Goal: Find contact information

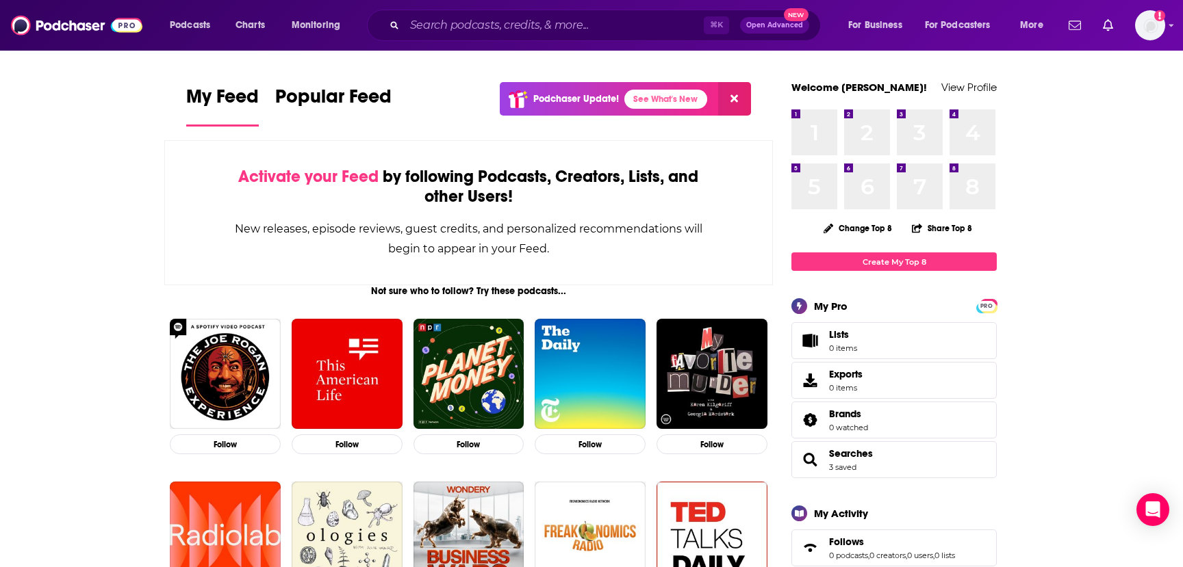
click at [488, 12] on div "⌘ K Open Advanced New" at bounding box center [594, 25] width 454 height 31
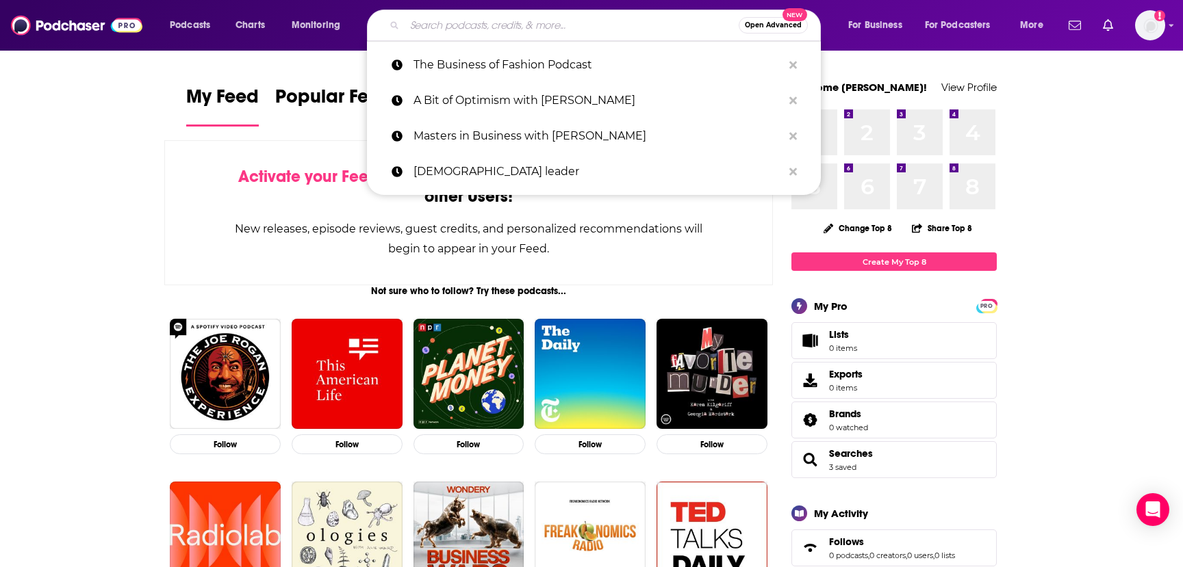
click at [500, 27] on input "Search podcasts, credits, & more..." at bounding box center [572, 25] width 334 height 22
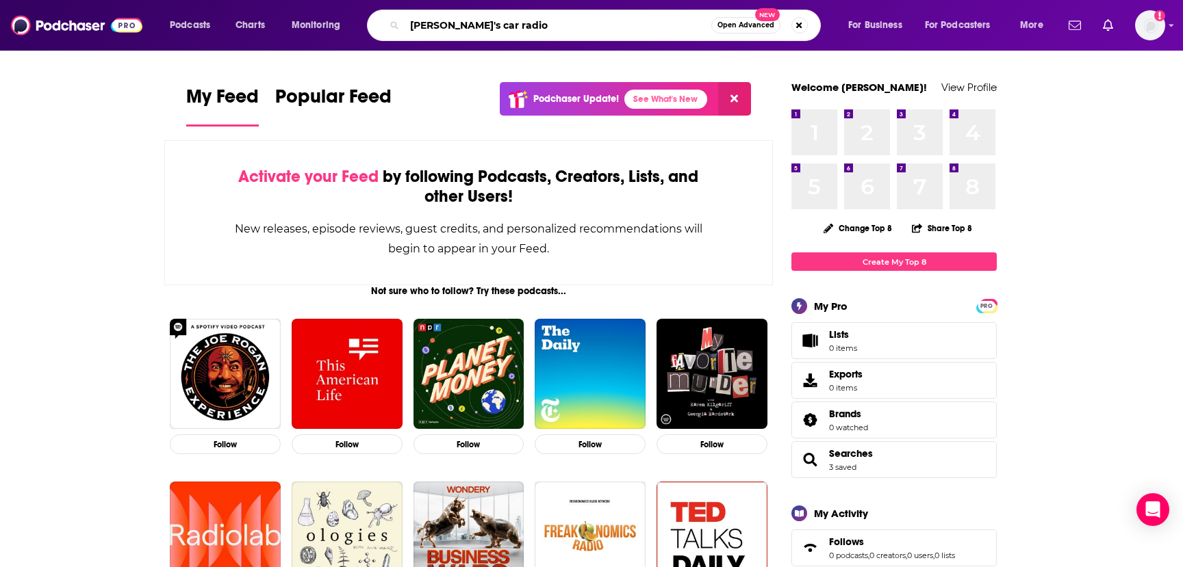
type input "[PERSON_NAME]'s car radio"
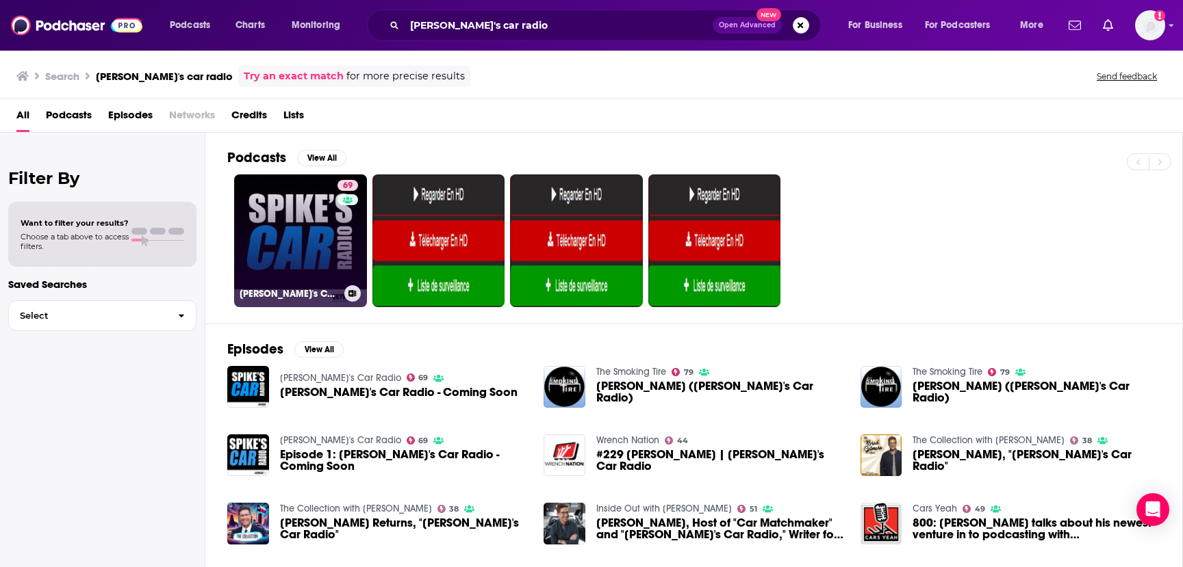
click at [313, 216] on link "69 [PERSON_NAME]'s Car Radio" at bounding box center [300, 241] width 133 height 133
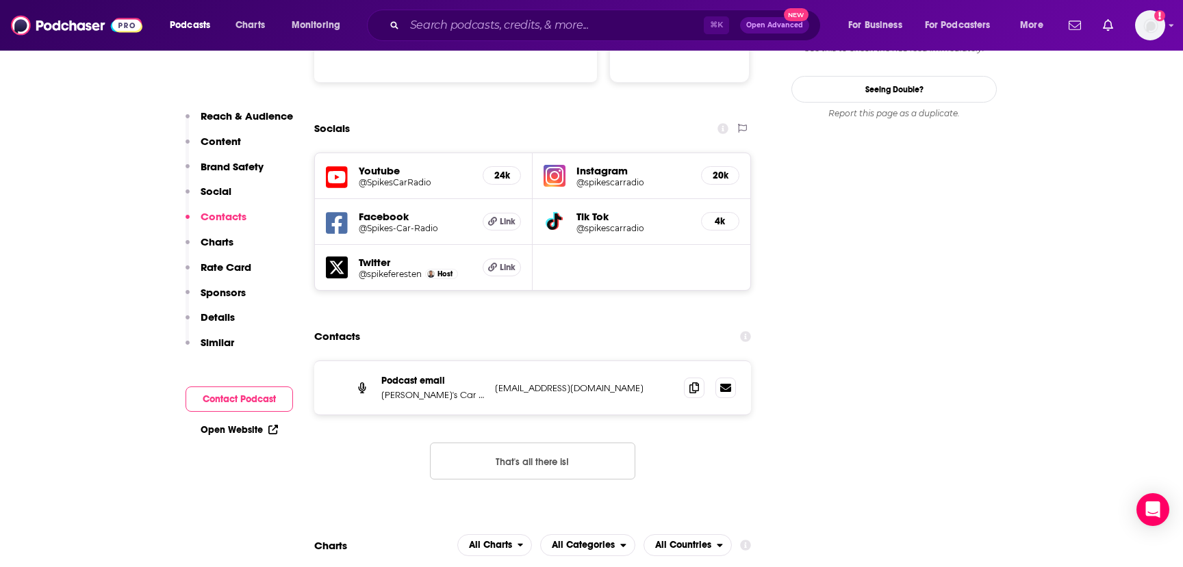
scroll to position [1513, 0]
click at [556, 383] on p "[EMAIL_ADDRESS][DOMAIN_NAME]" at bounding box center [584, 389] width 178 height 12
click at [691, 383] on icon at bounding box center [694, 388] width 10 height 11
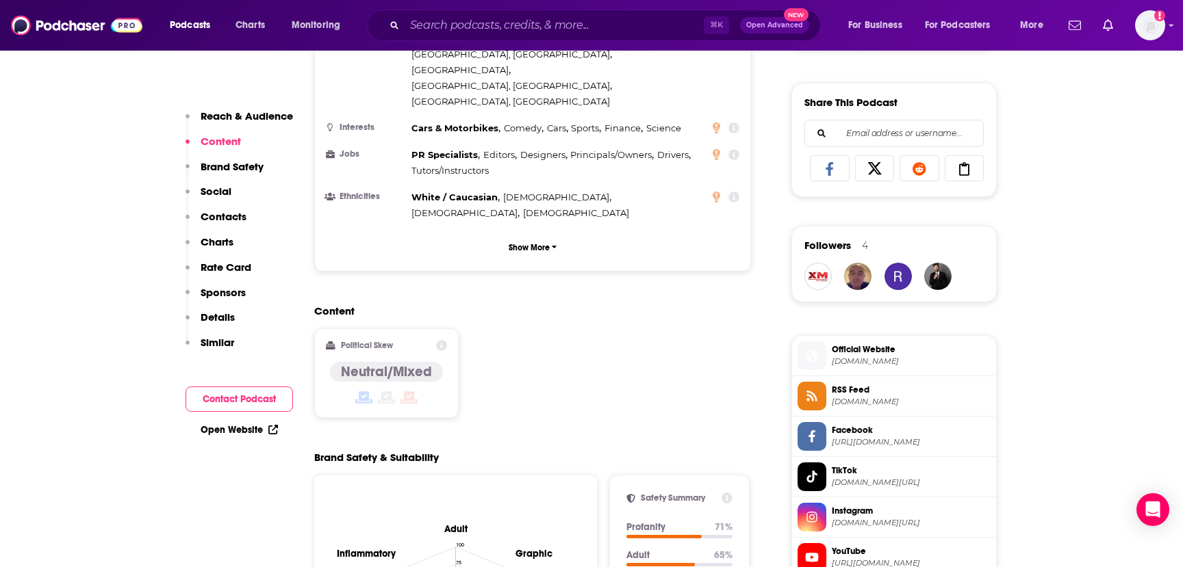
scroll to position [809, 0]
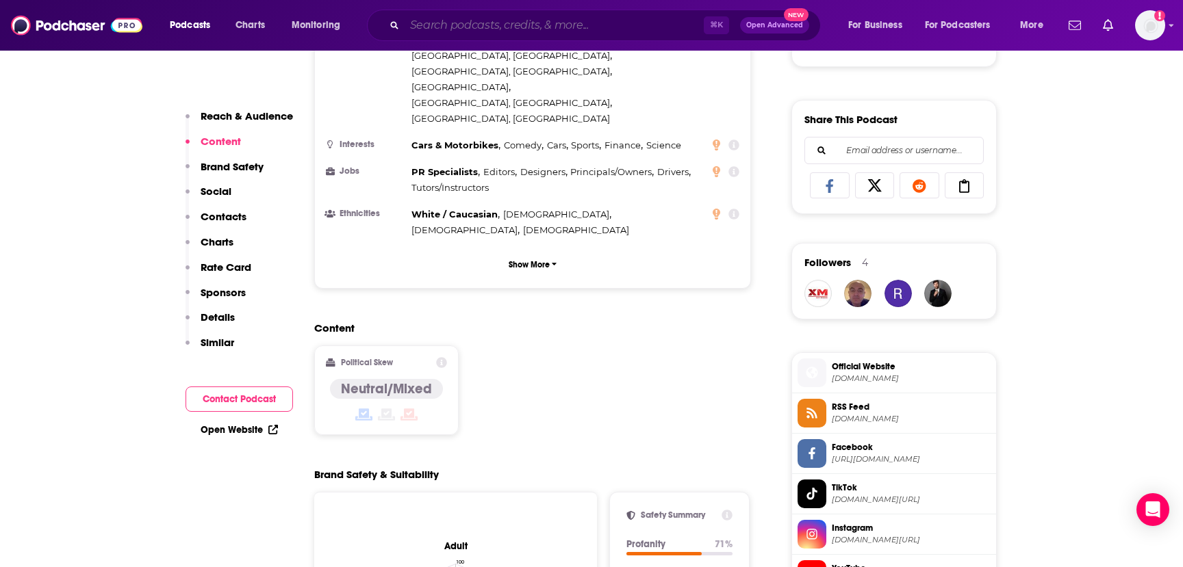
click at [446, 24] on input "Search podcasts, credits, & more..." at bounding box center [554, 25] width 299 height 22
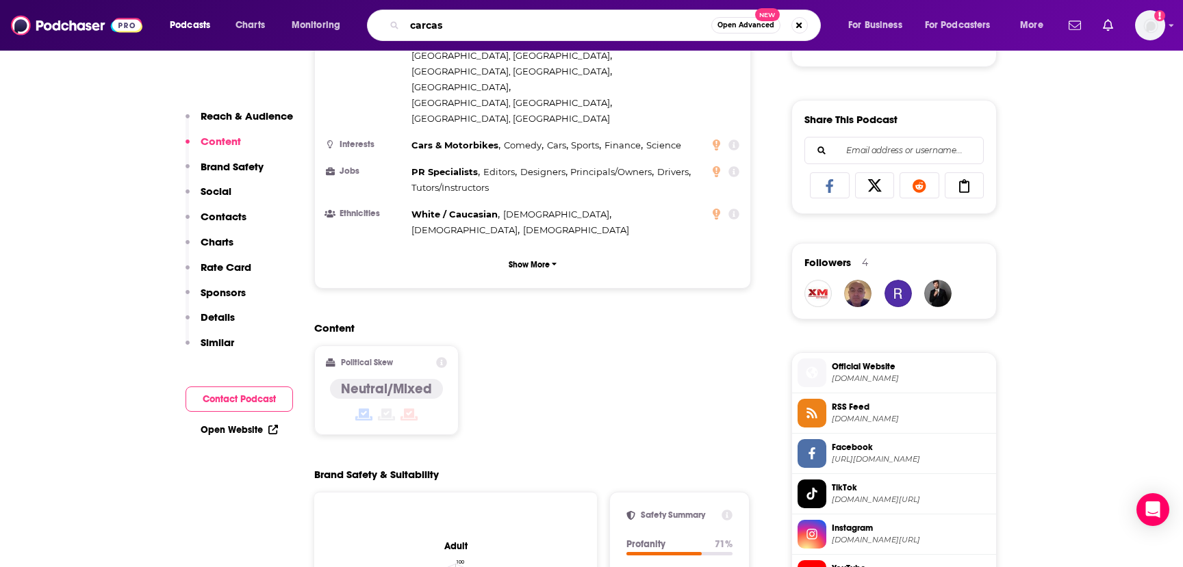
type input "carcast"
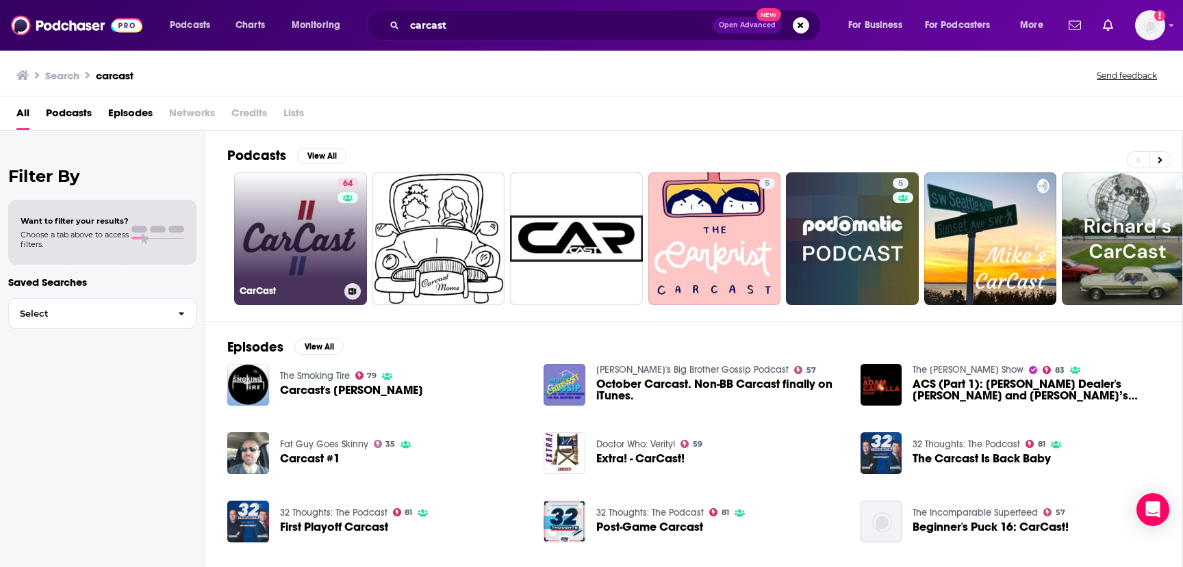
click at [311, 240] on link "64 CarCast" at bounding box center [300, 238] width 133 height 133
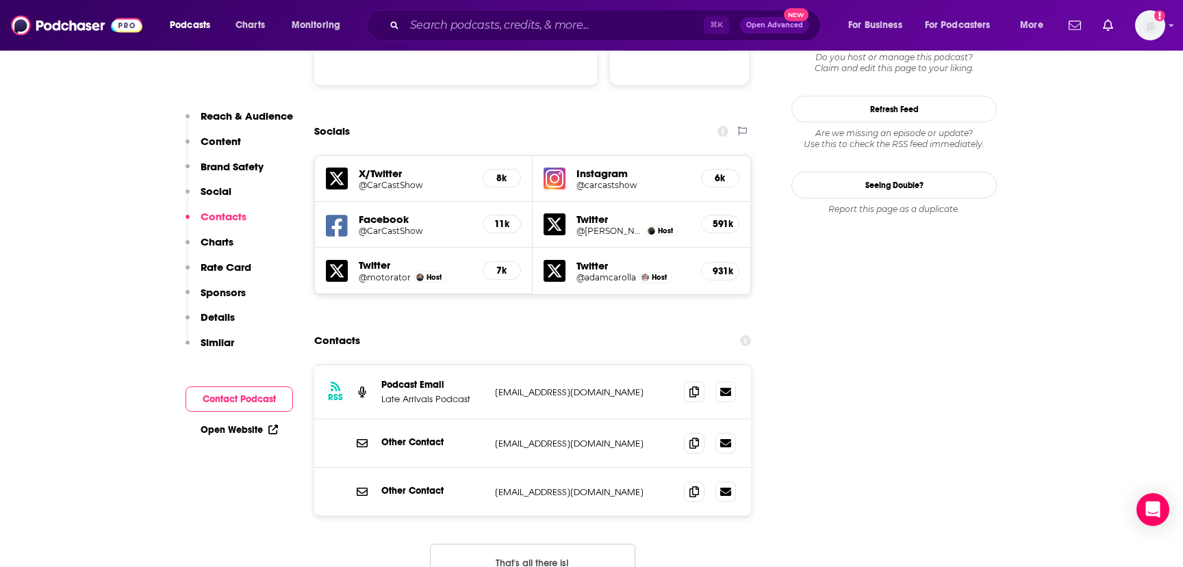
scroll to position [1510, 0]
click at [435, 27] on input "Search podcasts, credits, & more..." at bounding box center [554, 25] width 299 height 22
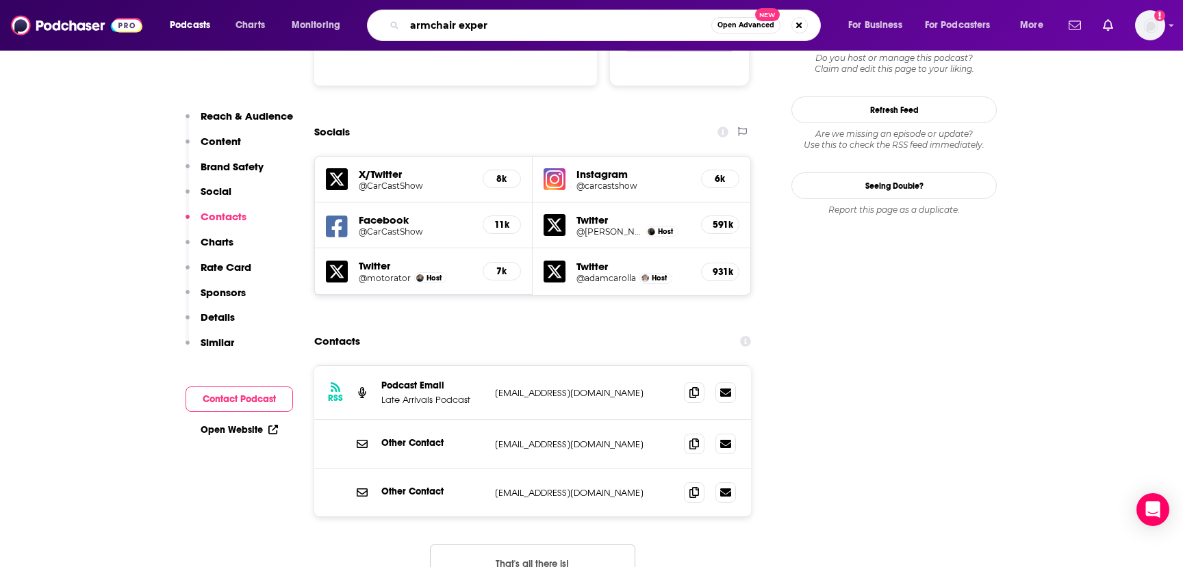
type input "armchair expert"
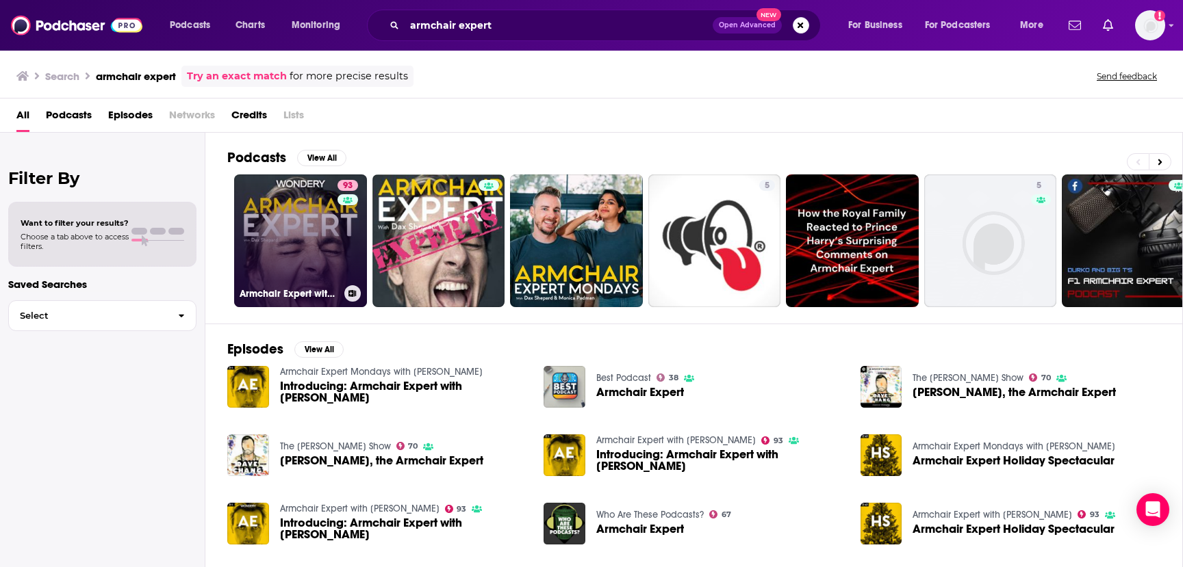
click at [315, 239] on link "93 Armchair Expert with [PERSON_NAME]" at bounding box center [300, 241] width 133 height 133
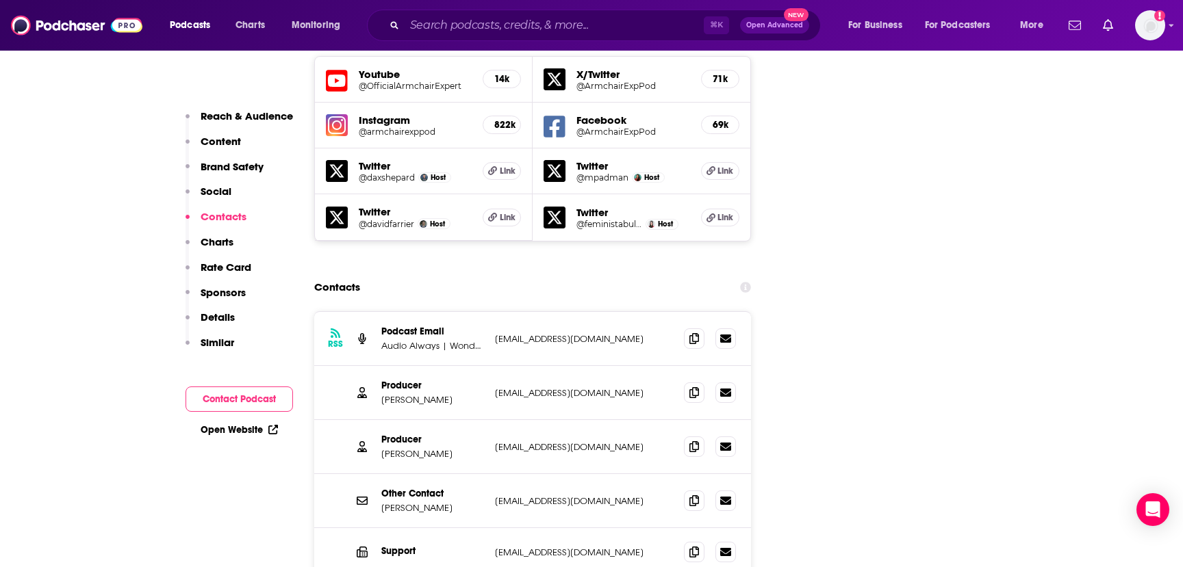
scroll to position [1639, 0]
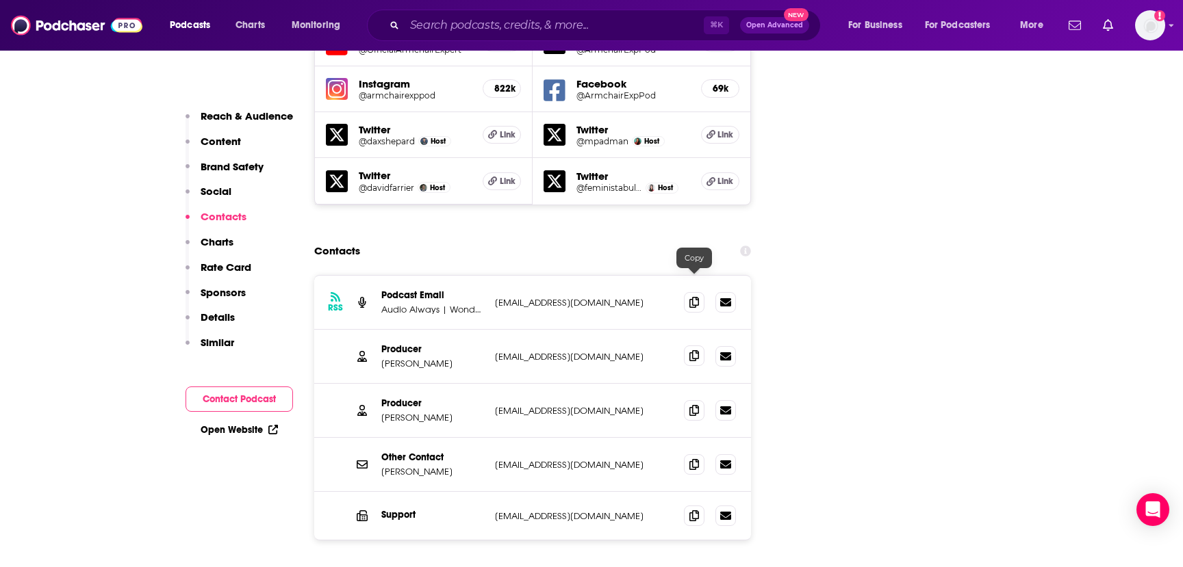
click at [696, 350] on icon at bounding box center [694, 355] width 10 height 11
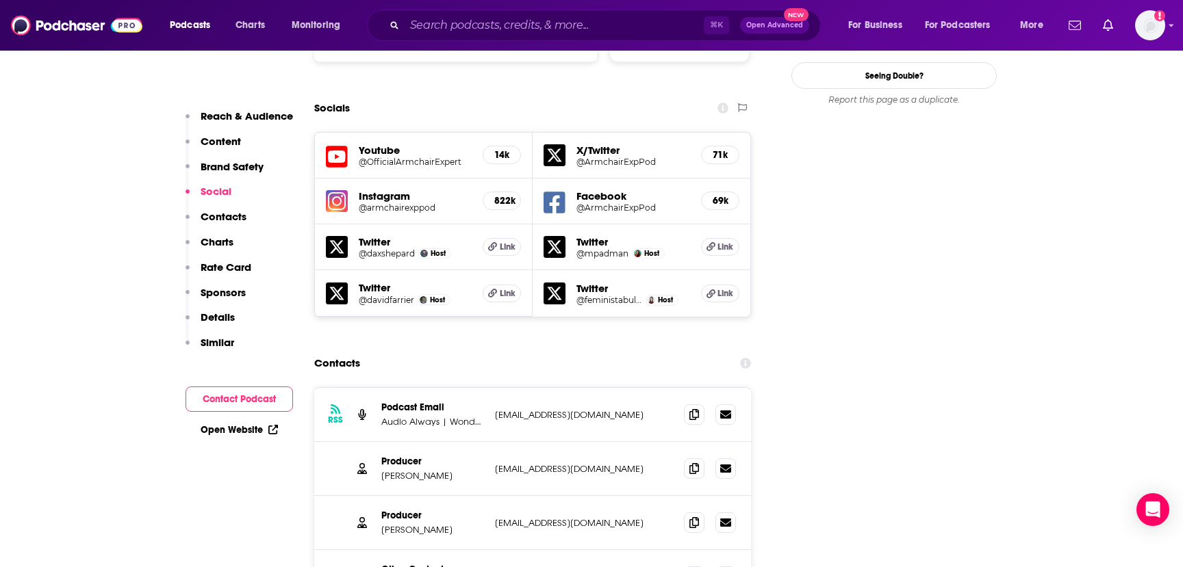
scroll to position [1539, 0]
